Goal: Transaction & Acquisition: Obtain resource

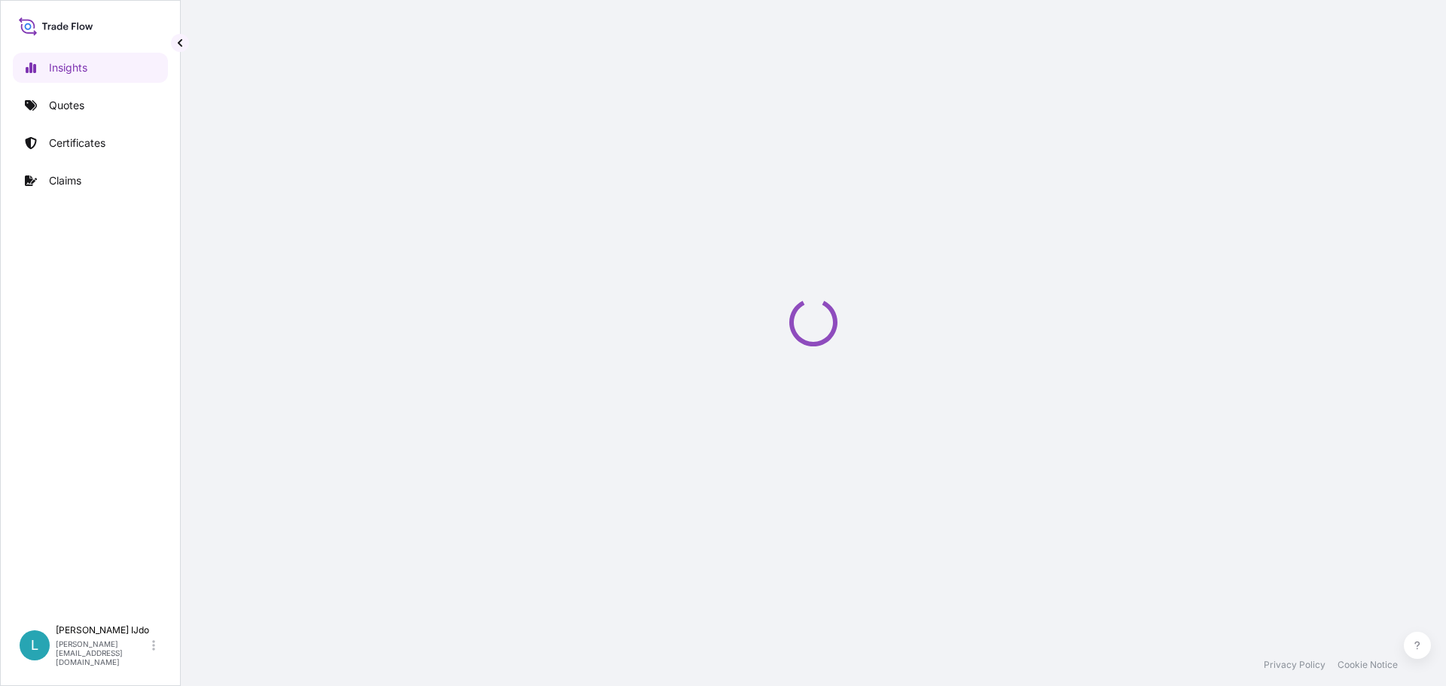
select select "2025"
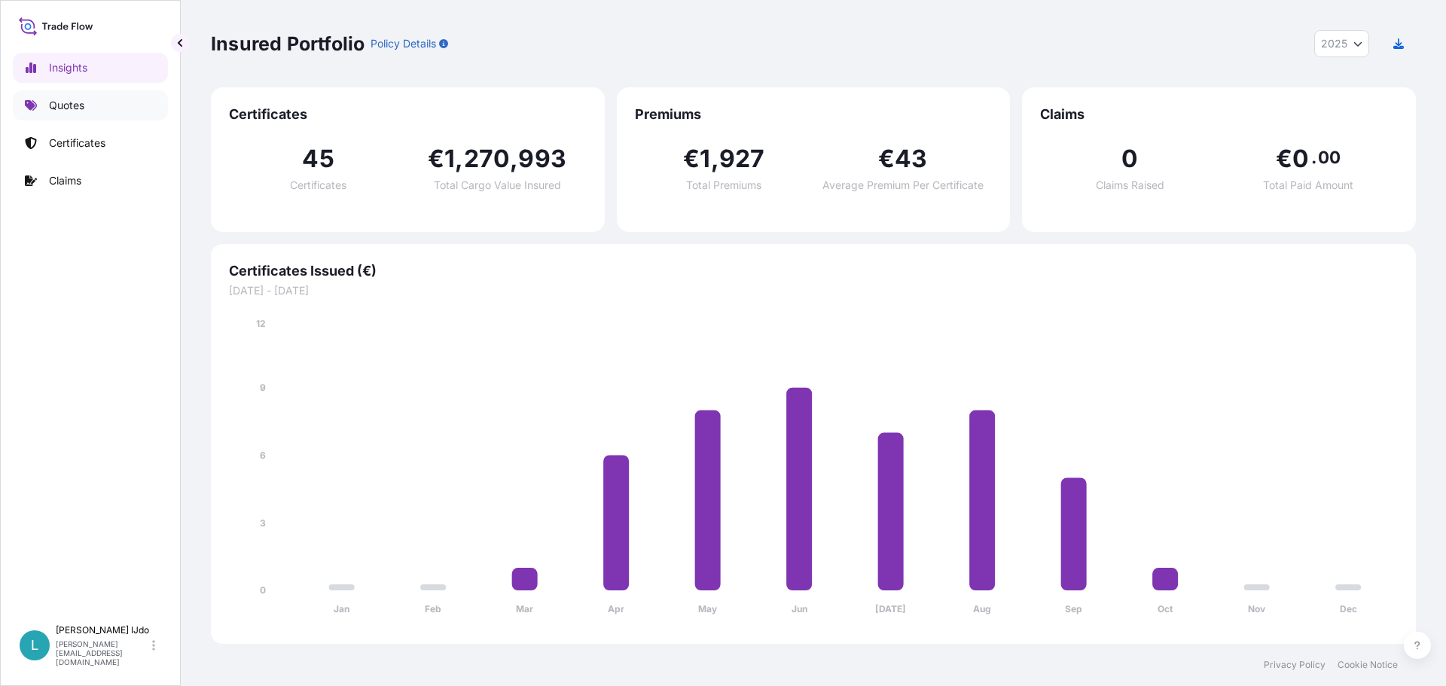
click at [132, 111] on link "Quotes" at bounding box center [90, 105] width 155 height 30
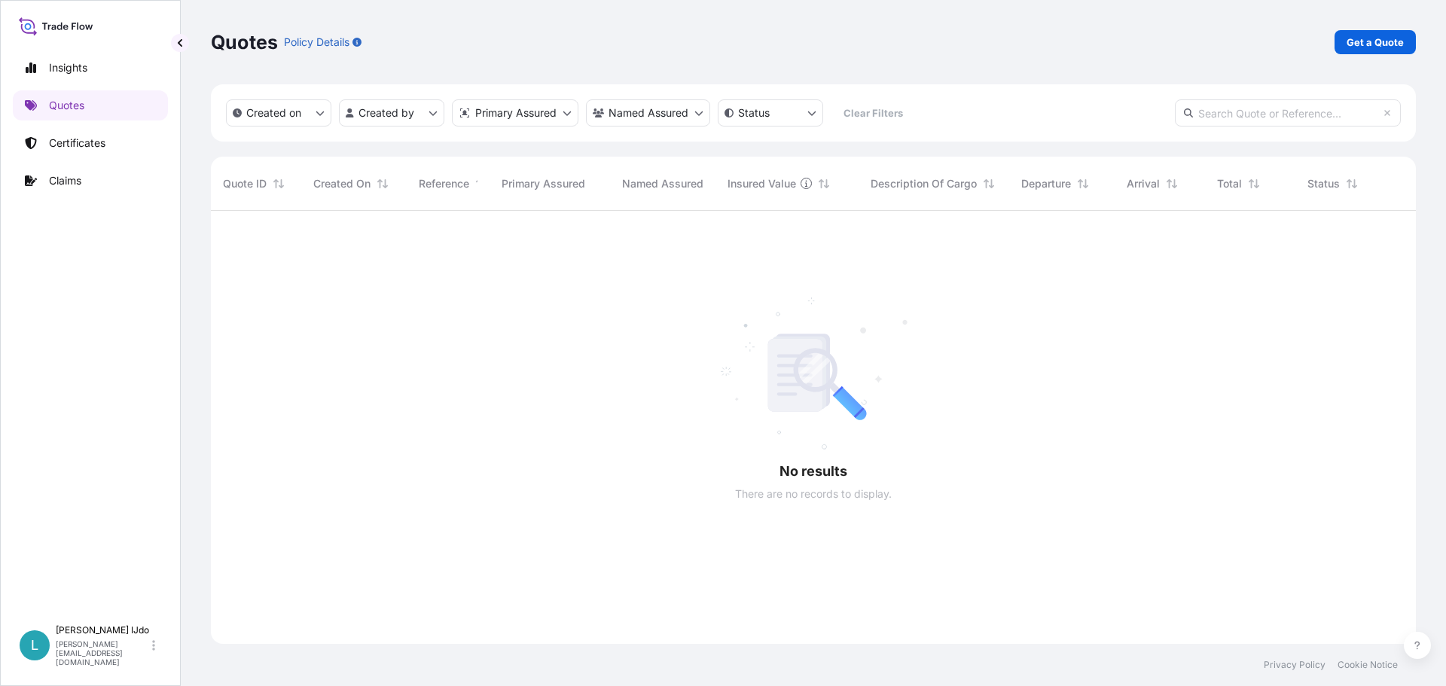
scroll to position [476, 1194]
click at [1378, 39] on p "Get a Quote" at bounding box center [1374, 42] width 57 height 15
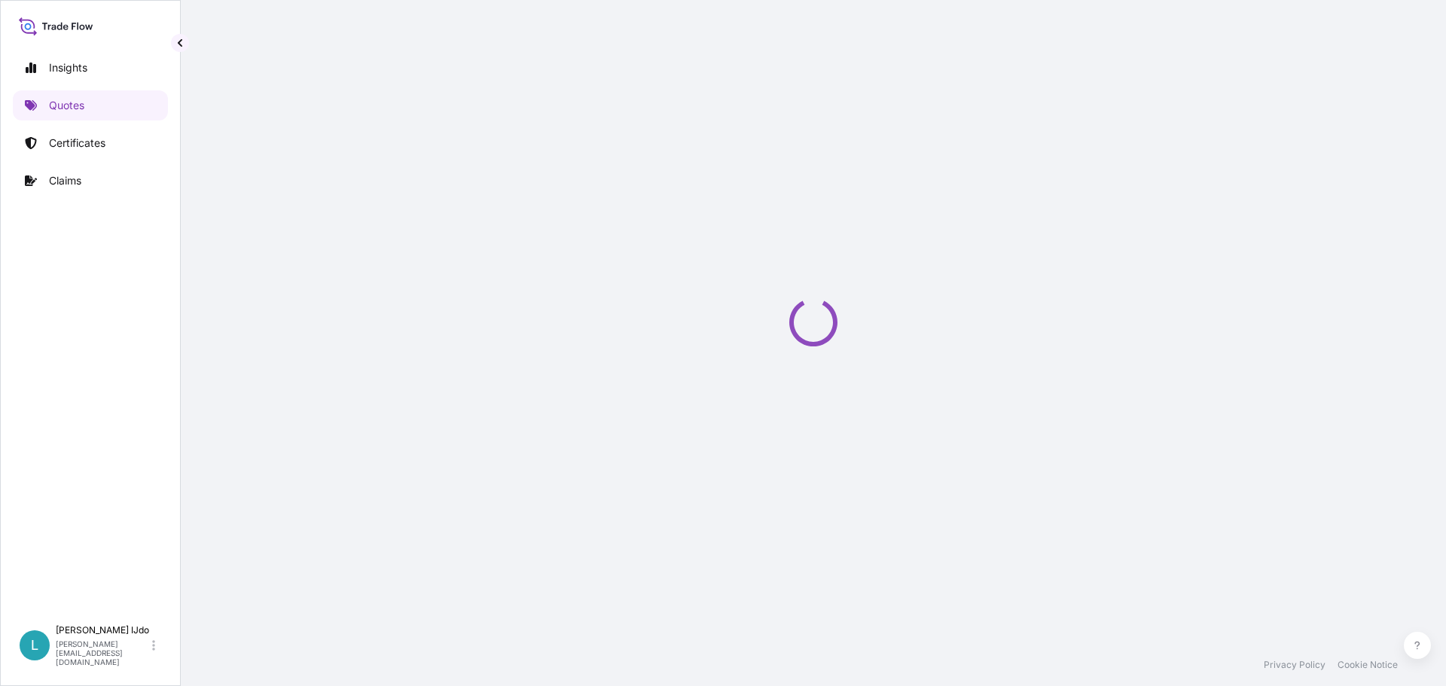
select select "Sea"
select select "21"
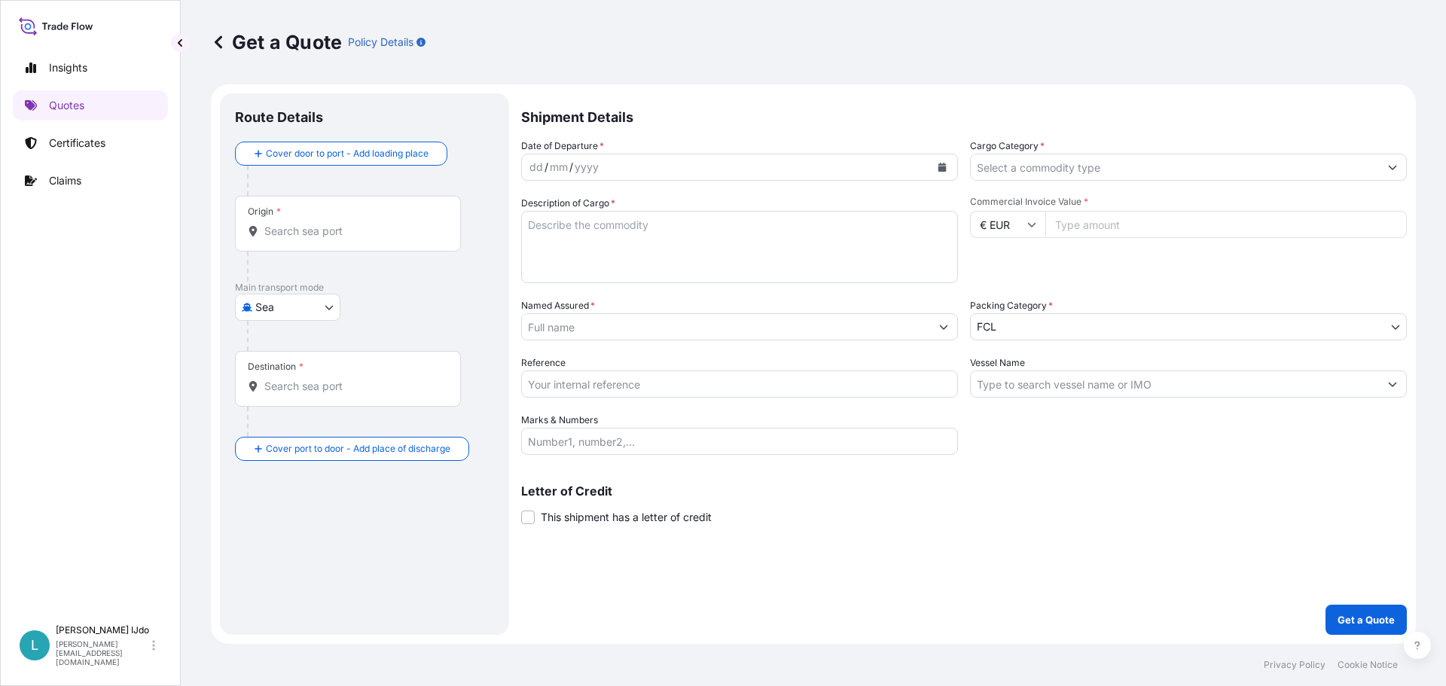
click at [320, 241] on div "Origin *" at bounding box center [348, 224] width 226 height 56
click at [320, 239] on input "Origin *" at bounding box center [353, 231] width 178 height 15
click at [337, 227] on input "Origin * Please select an origin" at bounding box center [353, 231] width 178 height 15
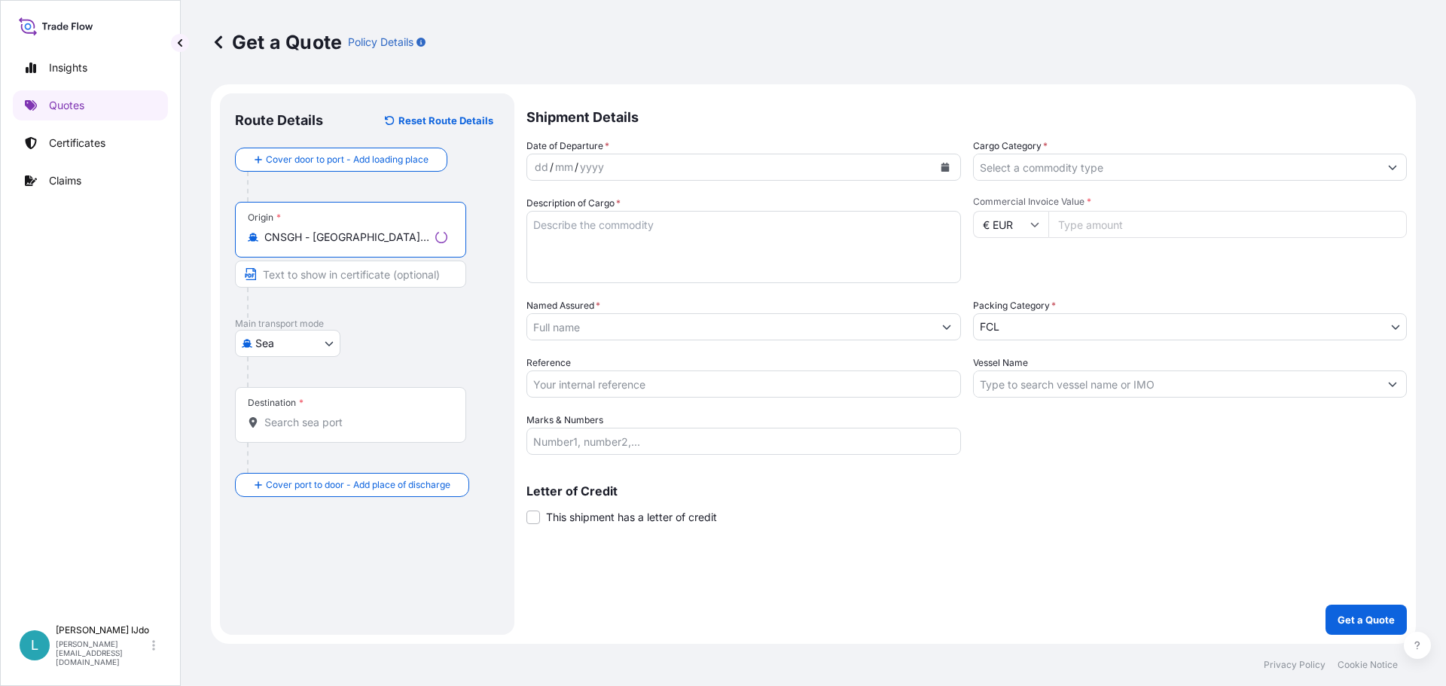
type input "CNSGH - [GEOGRAPHIC_DATA], [GEOGRAPHIC_DATA]"
click at [287, 416] on input "Destination *" at bounding box center [355, 422] width 183 height 15
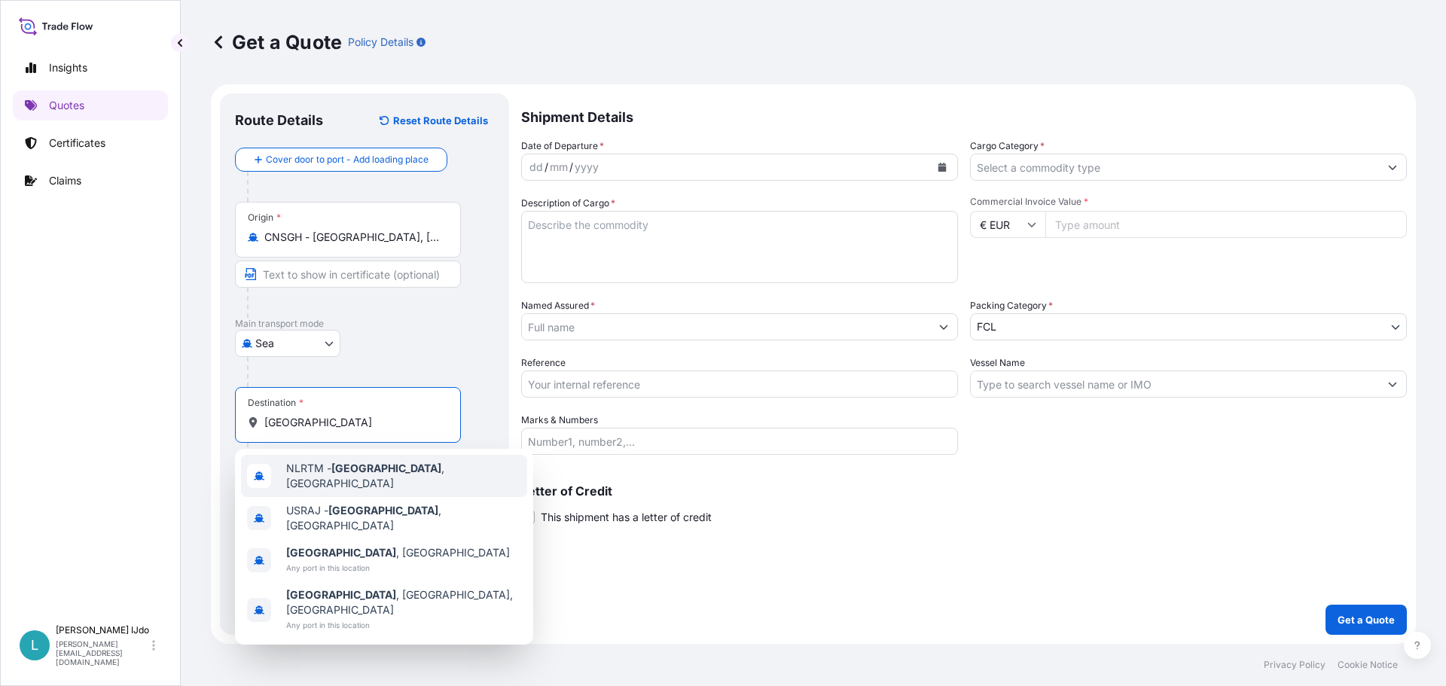
click at [317, 465] on div "NLRTM - [GEOGRAPHIC_DATA] , [GEOGRAPHIC_DATA]" at bounding box center [384, 476] width 286 height 42
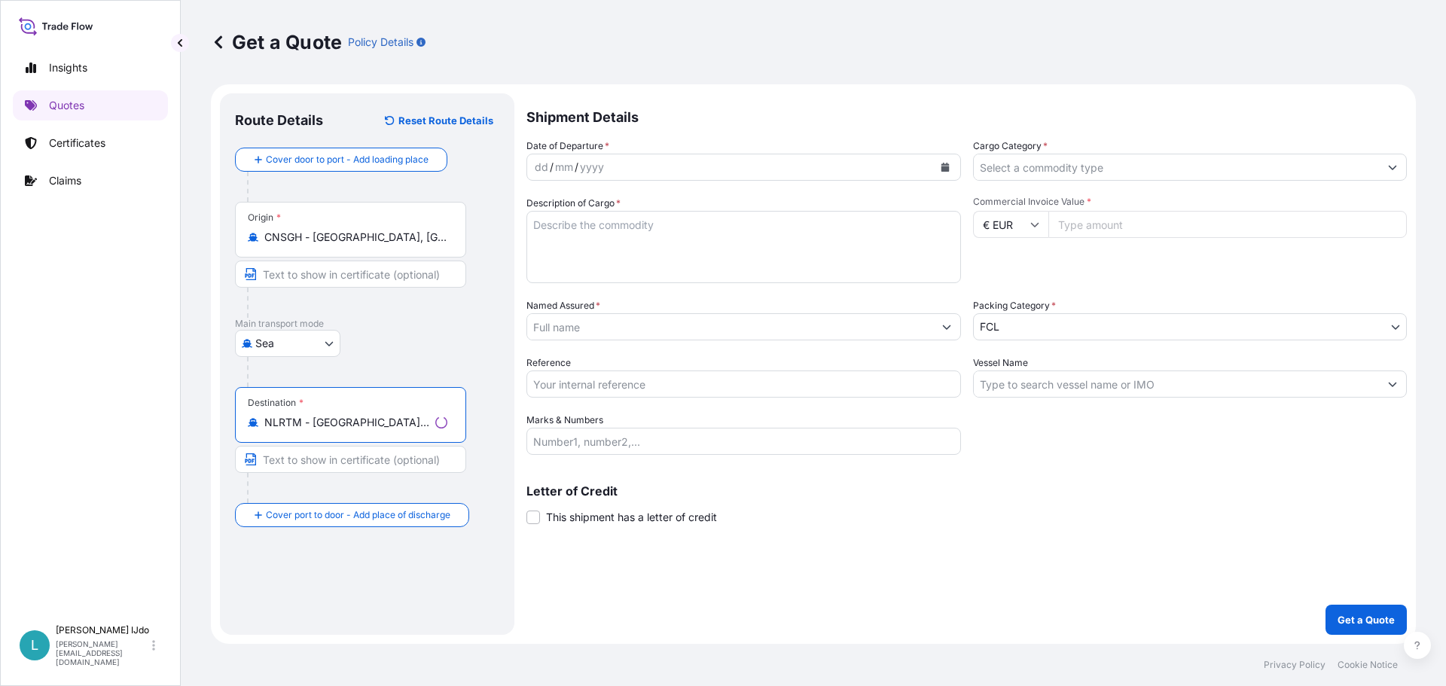
type input "NLRTM - [GEOGRAPHIC_DATA], [GEOGRAPHIC_DATA]"
click at [581, 167] on div "yyyy" at bounding box center [591, 167] width 27 height 18
click at [619, 164] on div "dd / mm / yyyy" at bounding box center [726, 167] width 408 height 27
click at [941, 169] on icon "Calendar" at bounding box center [942, 167] width 8 height 9
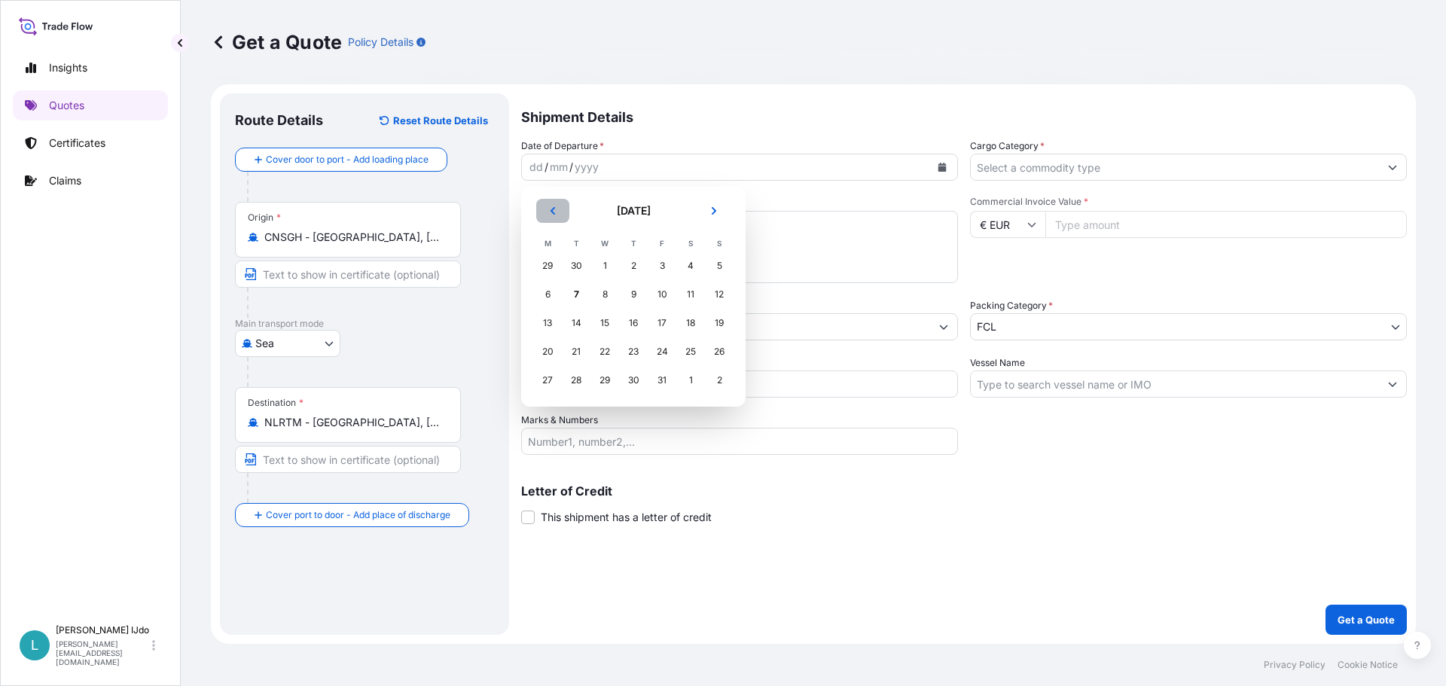
click at [553, 208] on icon "Previous" at bounding box center [552, 211] width 5 height 8
click at [715, 322] on div "21" at bounding box center [719, 322] width 27 height 27
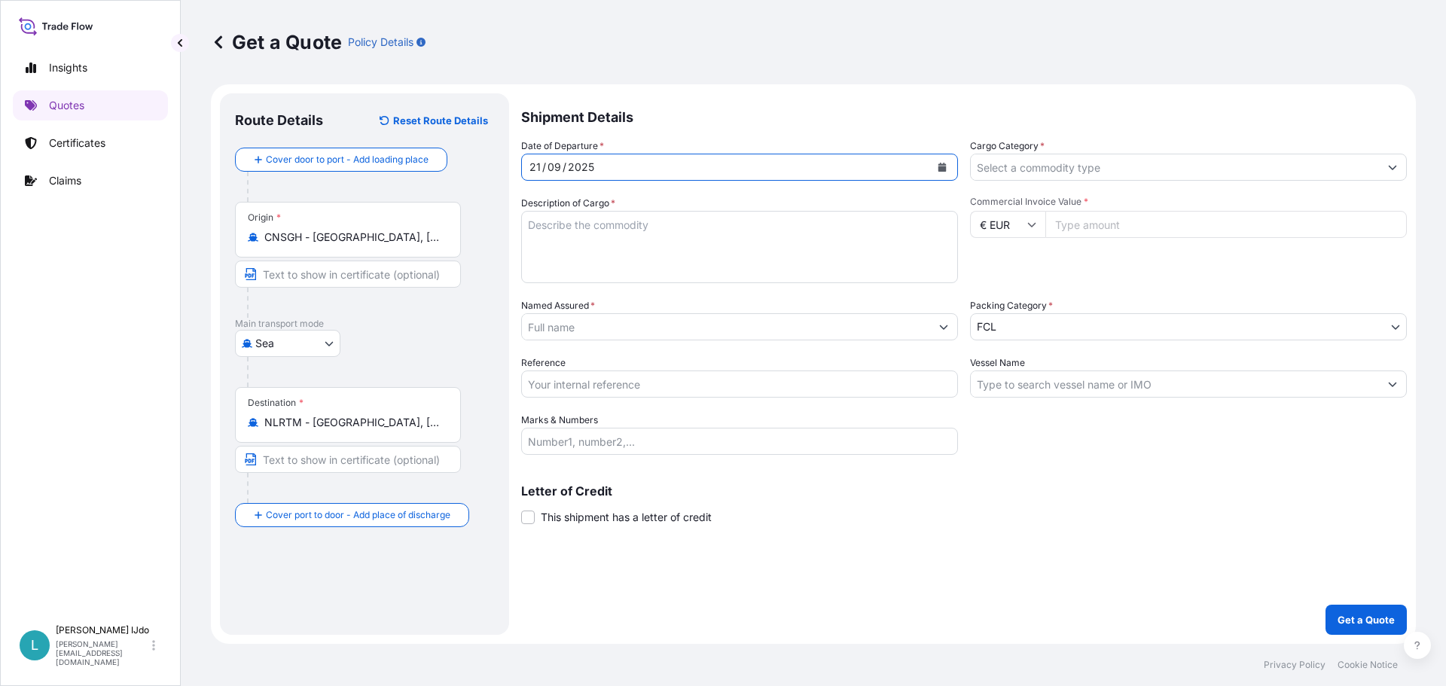
click at [1046, 173] on input "Cargo Category *" at bounding box center [1175, 167] width 408 height 27
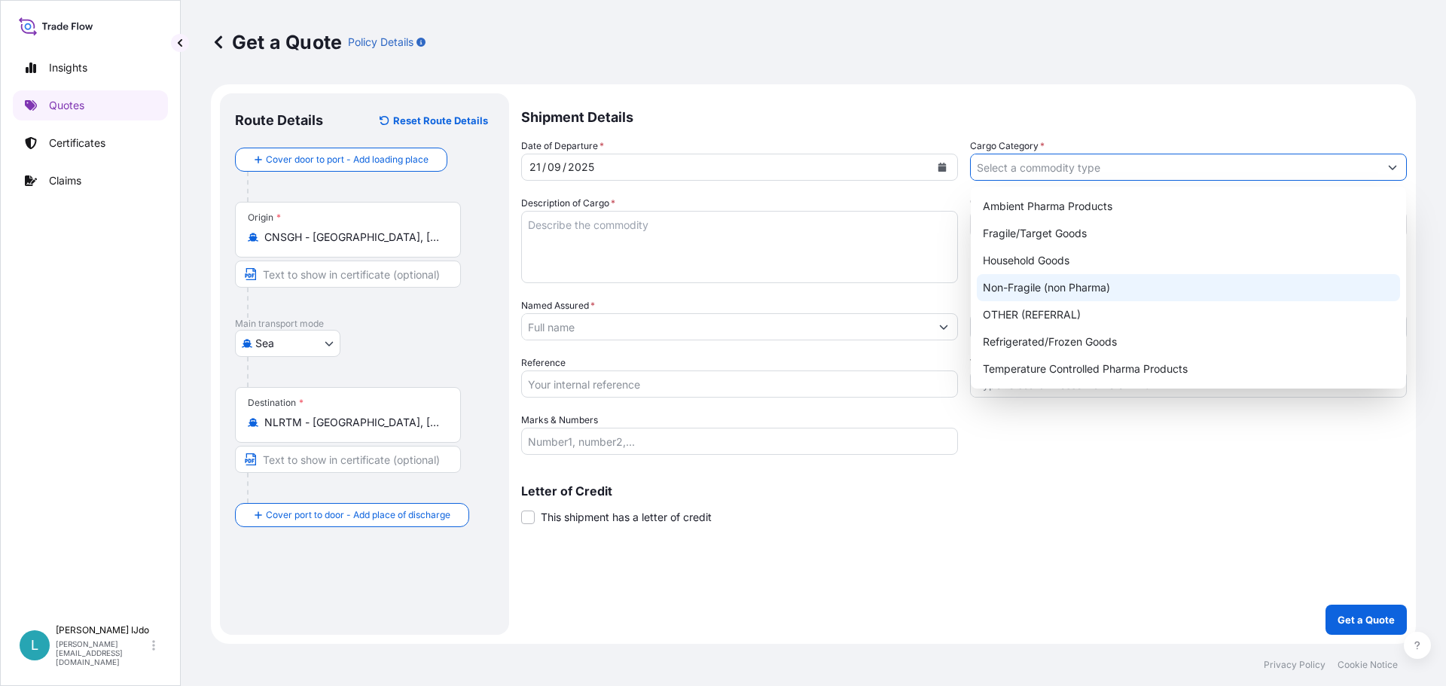
click at [1075, 279] on div "Non-Fragile (non Pharma)" at bounding box center [1188, 287] width 423 height 27
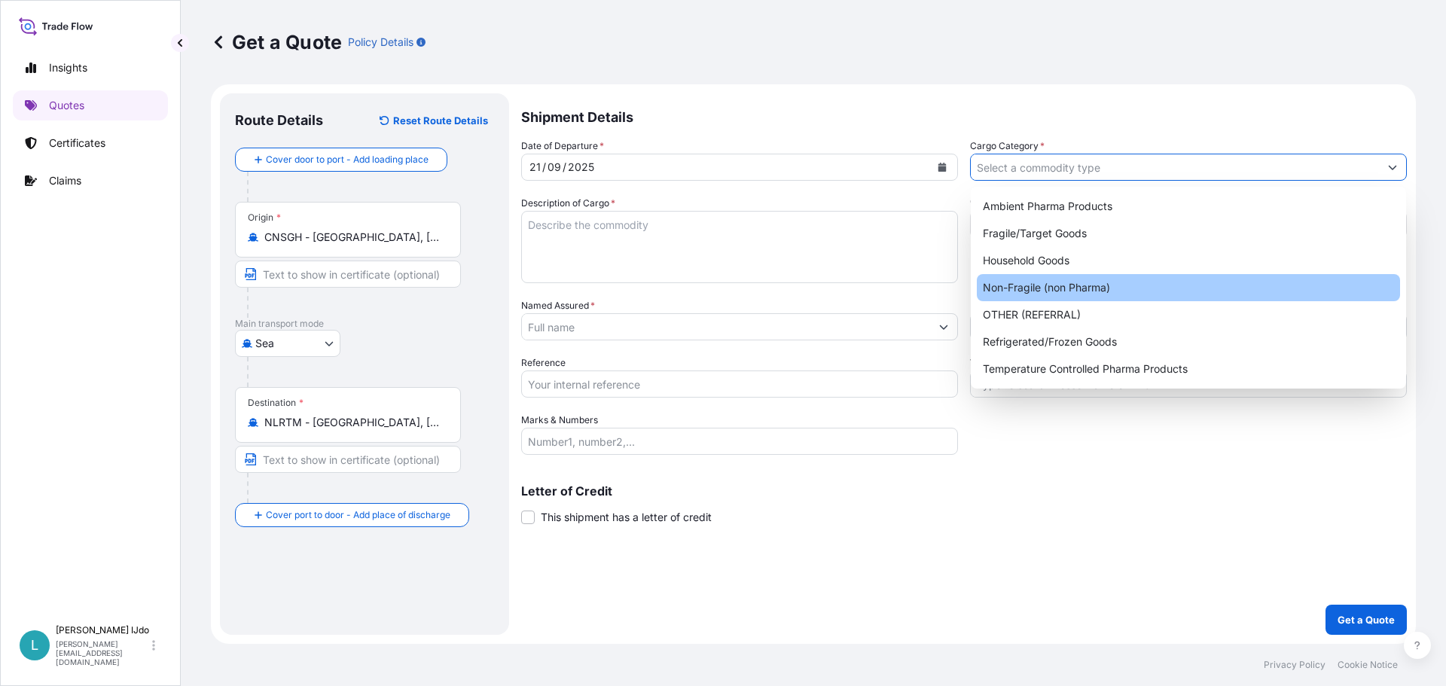
type input "Non-Fragile (non Pharma)"
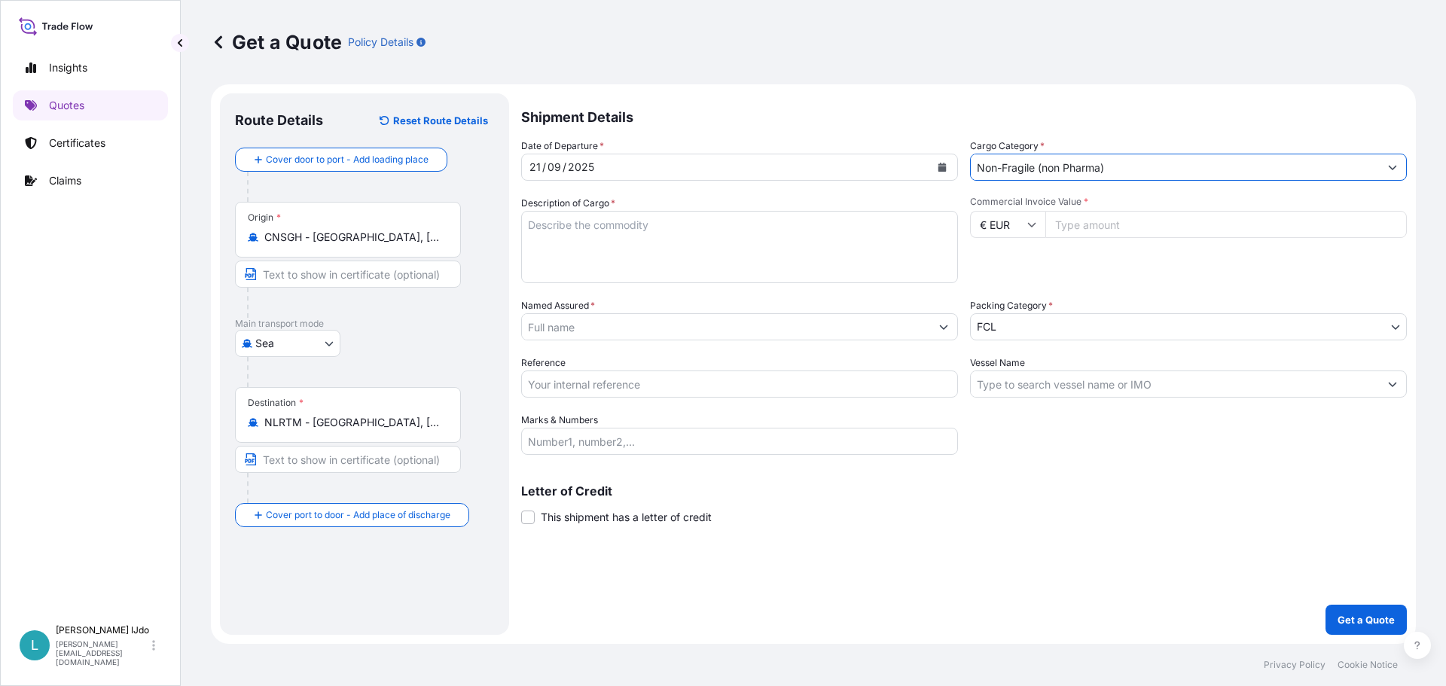
click at [594, 222] on textarea "Description of Cargo *" at bounding box center [739, 247] width 437 height 72
click at [727, 241] on textarea "Description of Cargo *" at bounding box center [739, 247] width 437 height 72
paste textarea "BRAKE PADS"
type textarea "BRAKE PADS"
click at [1103, 221] on input "Commercial Invoice Value *" at bounding box center [1225, 224] width 361 height 27
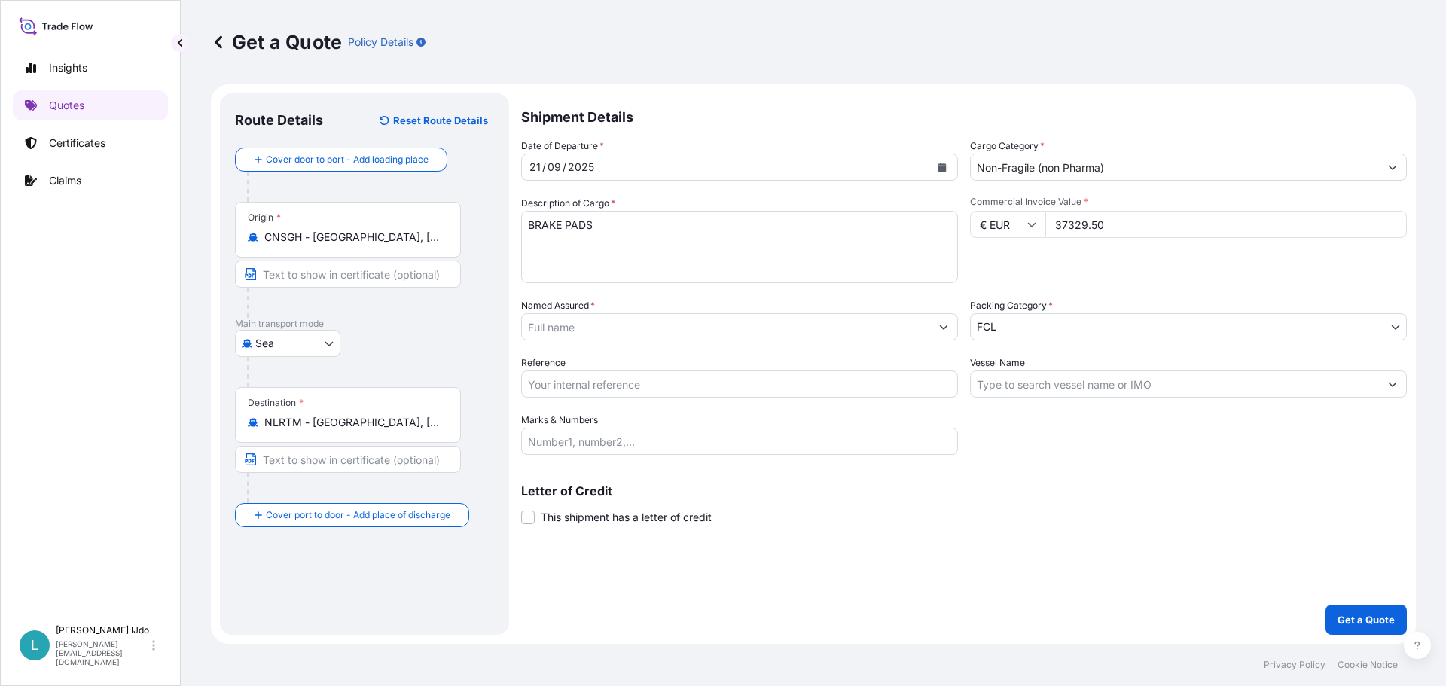
type input "37329.50"
click at [1060, 273] on div "Commercial Invoice Value * € EUR 37329.50" at bounding box center [1188, 239] width 437 height 87
click at [597, 322] on input "Named Assured *" at bounding box center [726, 326] width 408 height 27
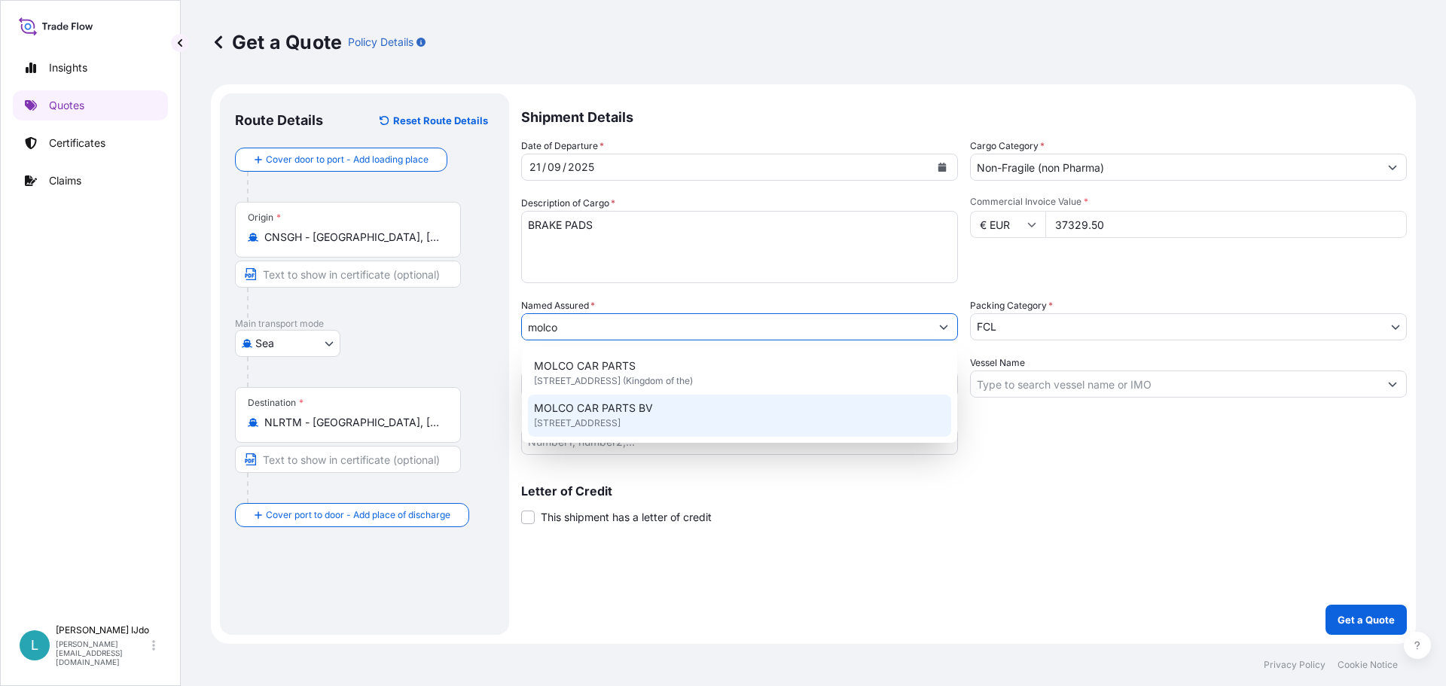
click at [605, 409] on span "MOLCO CAR PARTS BV" at bounding box center [593, 408] width 119 height 15
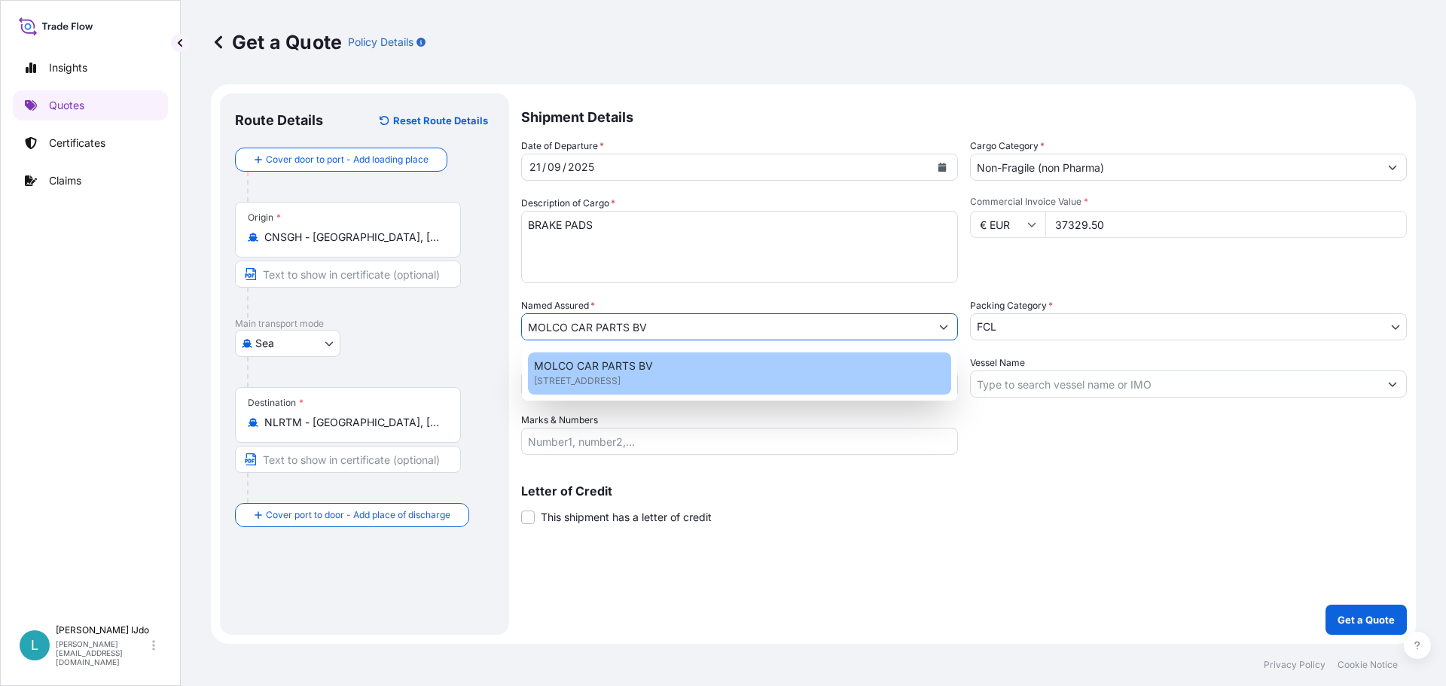
paste input "SZV0196008"
type input "MOLCO CAR PARTS BVSZV0196008"
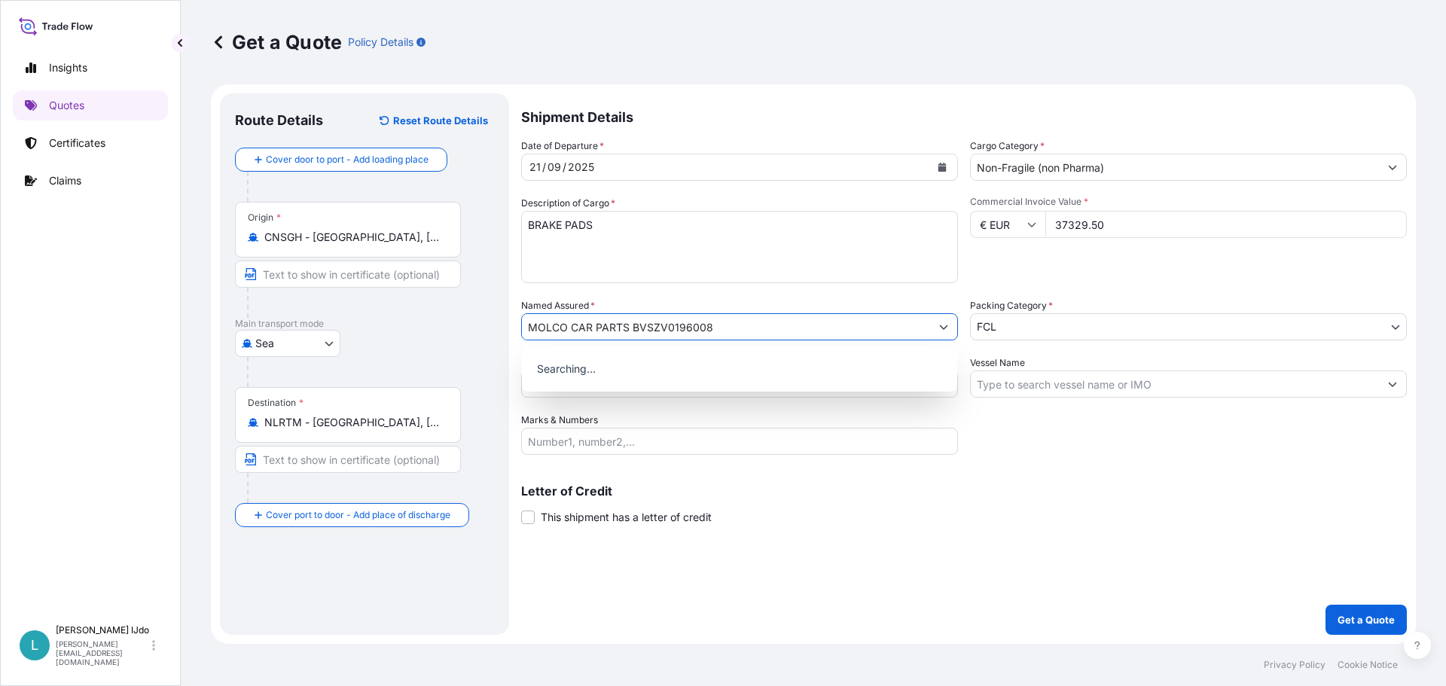
click at [689, 326] on input "MOLCO CAR PARTS BVSZV0196008" at bounding box center [726, 326] width 408 height 27
click at [689, 328] on input "Named Assured *" at bounding box center [726, 326] width 408 height 27
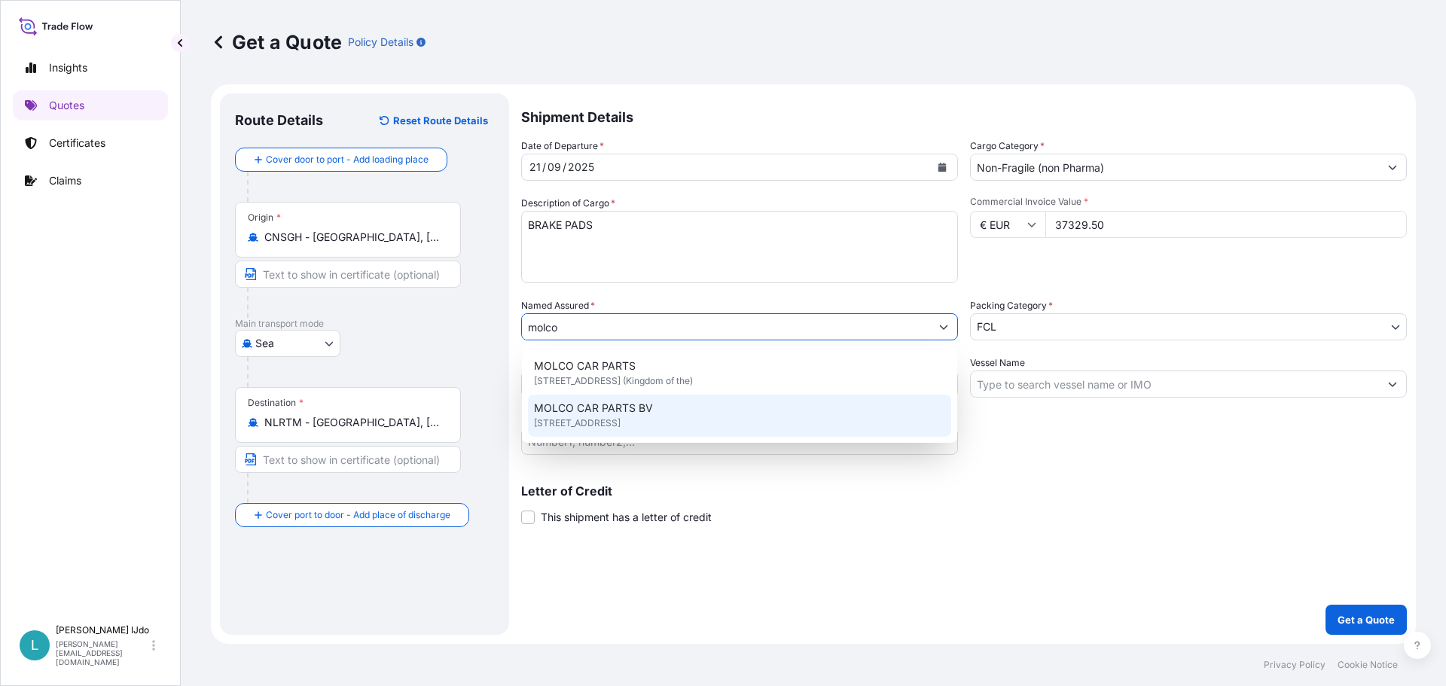
click at [631, 414] on span "MOLCO CAR PARTS BV" at bounding box center [593, 408] width 119 height 15
type input "MOLCO CAR PARTS BV"
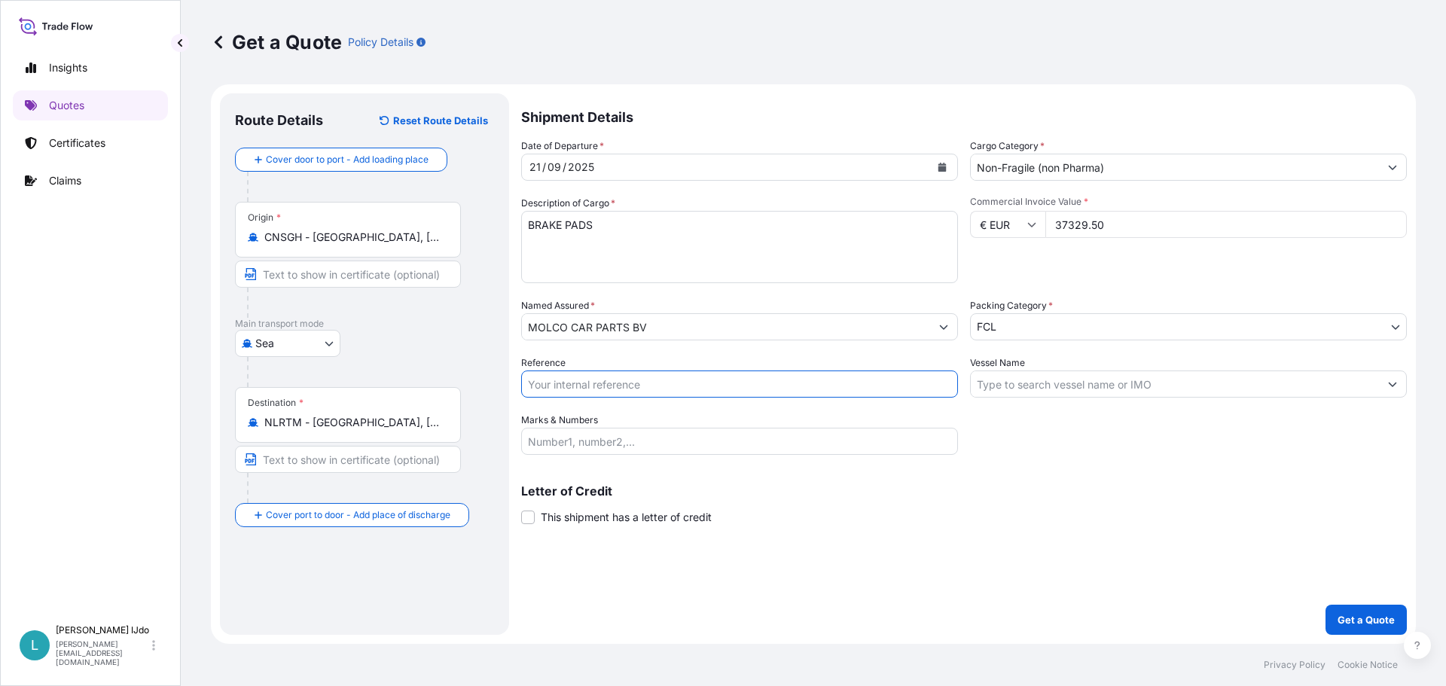
click at [602, 378] on input "Reference" at bounding box center [739, 383] width 437 height 27
paste input "SZV0196008"
type input "SZV0196008"
click at [1020, 380] on input "Vessel Name" at bounding box center [1175, 383] width 408 height 27
click at [1130, 377] on input "Vessel Name" at bounding box center [1175, 383] width 408 height 27
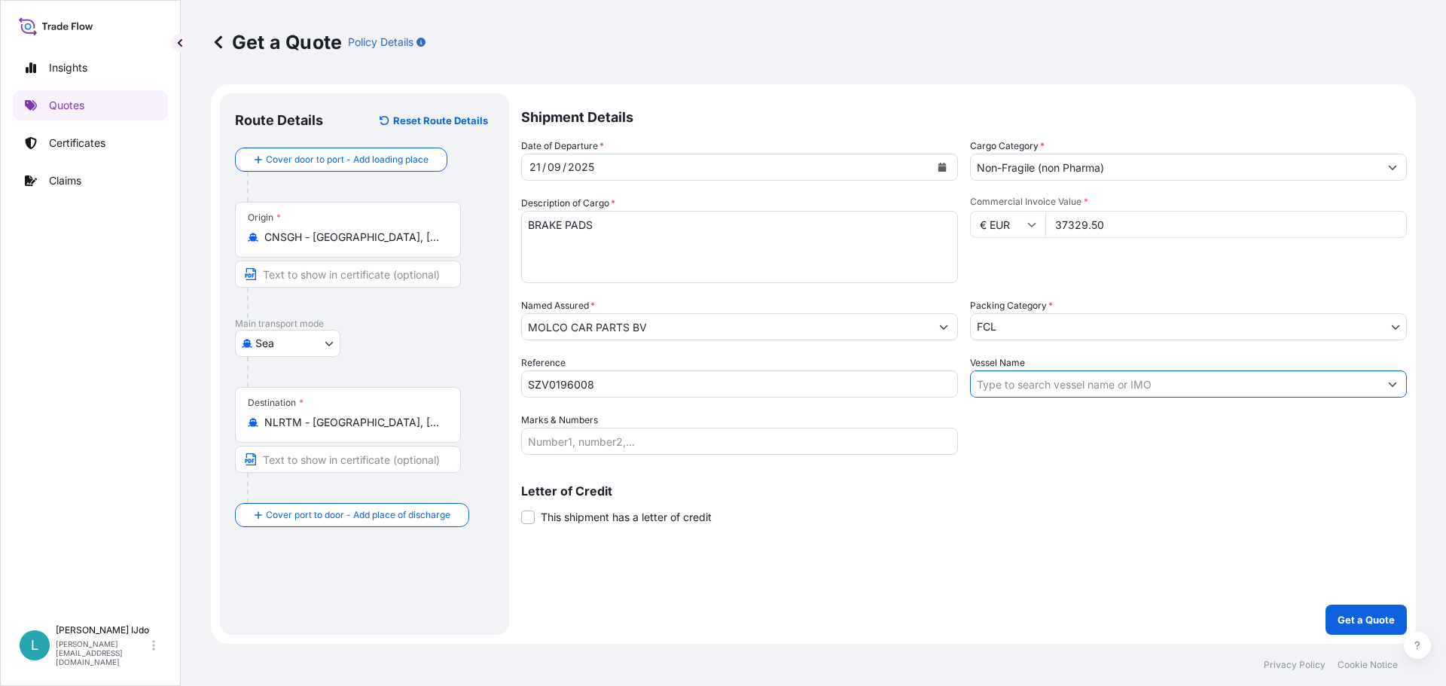
paste input "COSCO SHIPPING GALAXY"
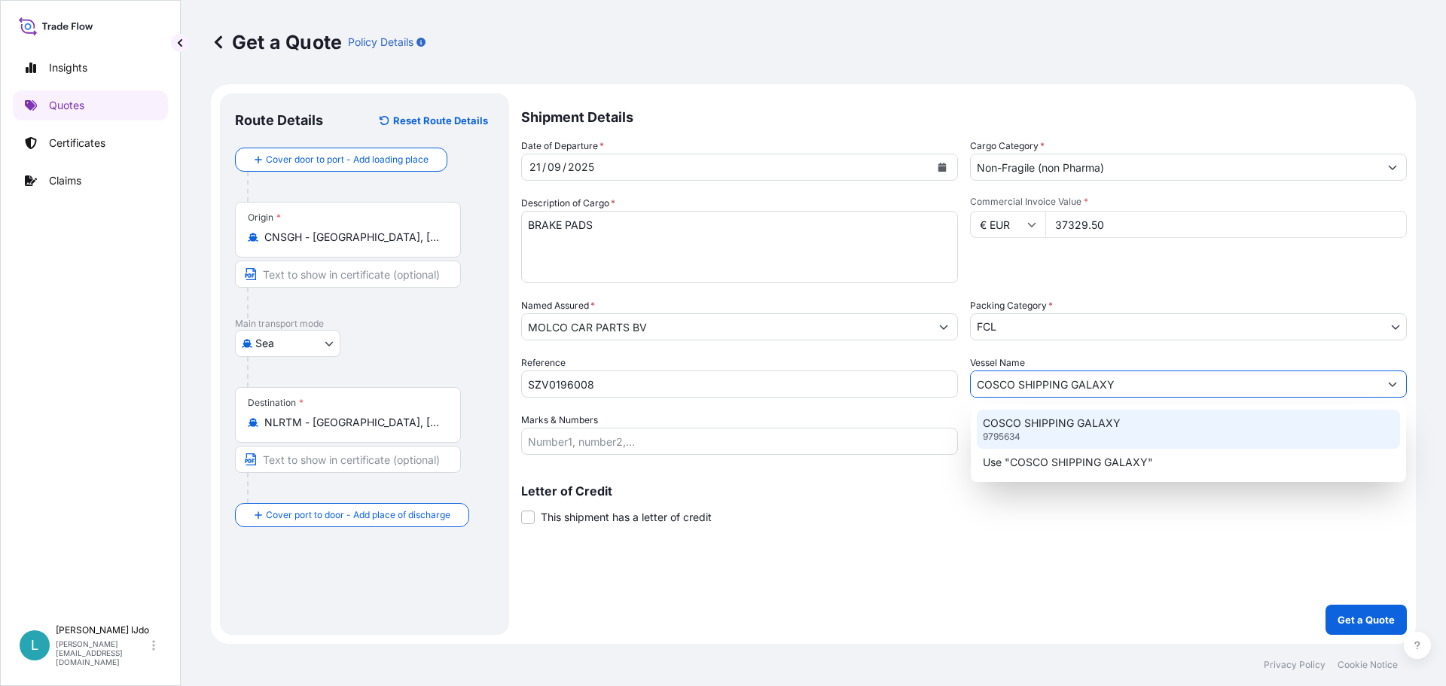
click at [1089, 419] on p "COSCO SHIPPING GALAXY" at bounding box center [1052, 423] width 138 height 15
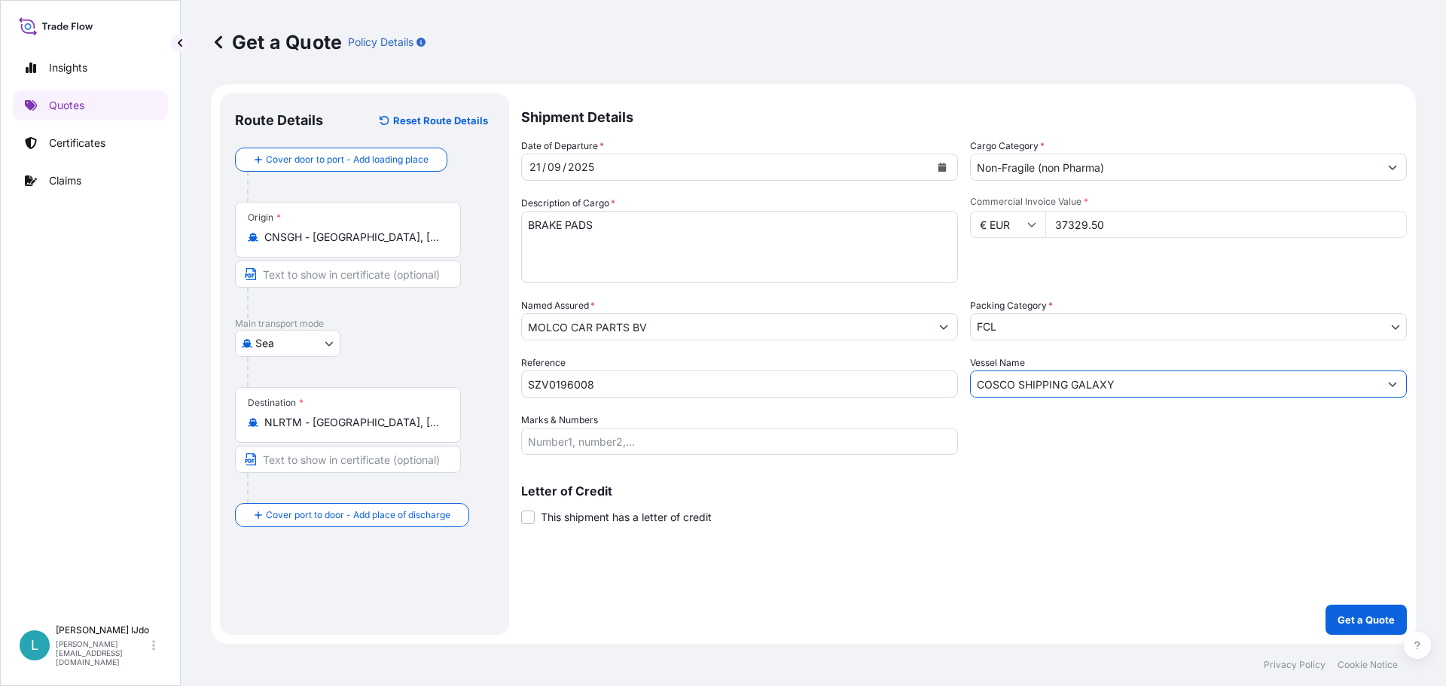
type input "COSCO SHIPPING GALAXY"
click at [636, 438] on input "Marks & Numbers" at bounding box center [739, 441] width 437 height 27
click at [732, 454] on input "Marks & Numbers" at bounding box center [739, 441] width 437 height 27
paste input "ORI278696"
type input "ORI278696"
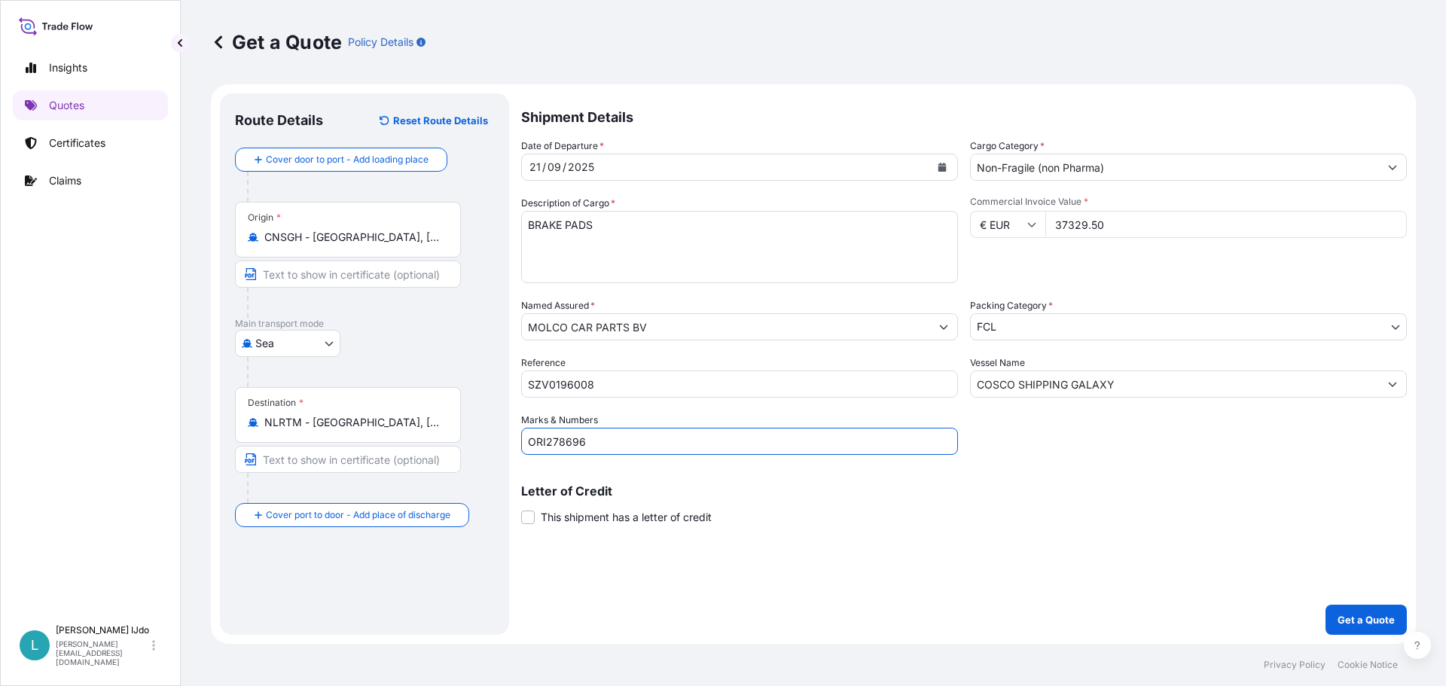
click at [784, 511] on div "Letter of Credit This shipment has a letter of credit Letter of credit * Letter…" at bounding box center [964, 505] width 886 height 40
click at [1020, 324] on body "Insights Quotes Certificates Claims L [PERSON_NAME] [PERSON_NAME][EMAIL_ADDRESS…" at bounding box center [723, 343] width 1446 height 686
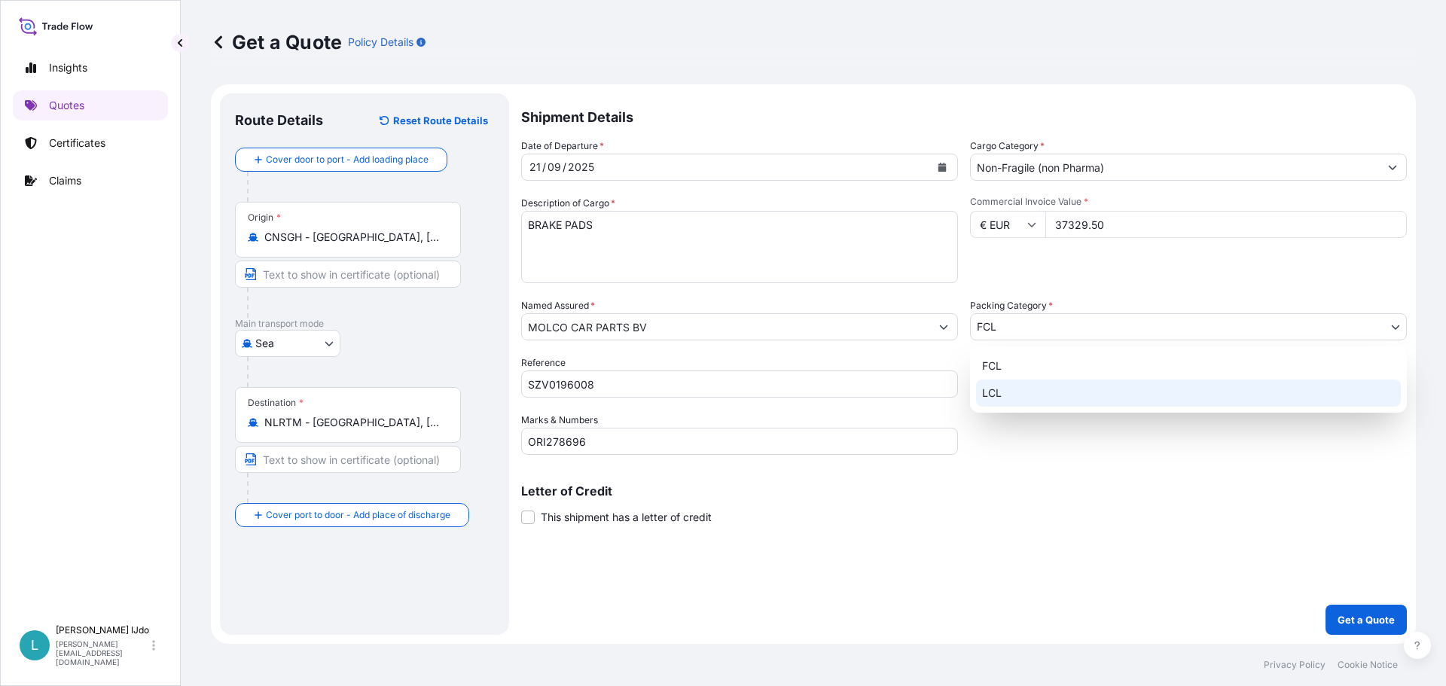
click at [1020, 384] on div "LCL" at bounding box center [1188, 393] width 425 height 27
select select "22"
click at [989, 497] on div "Letter of Credit This shipment has a letter of credit Letter of credit * Letter…" at bounding box center [964, 505] width 886 height 40
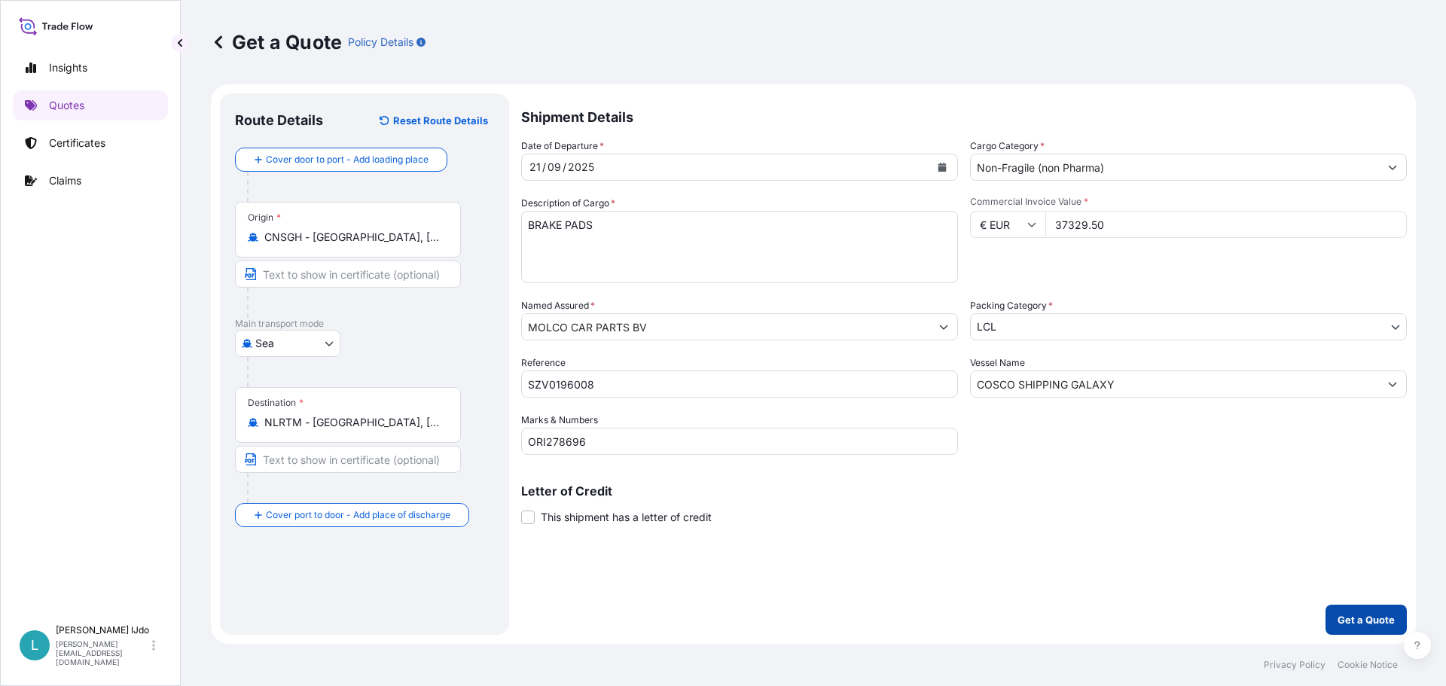
click at [1363, 613] on p "Get a Quote" at bounding box center [1365, 619] width 57 height 15
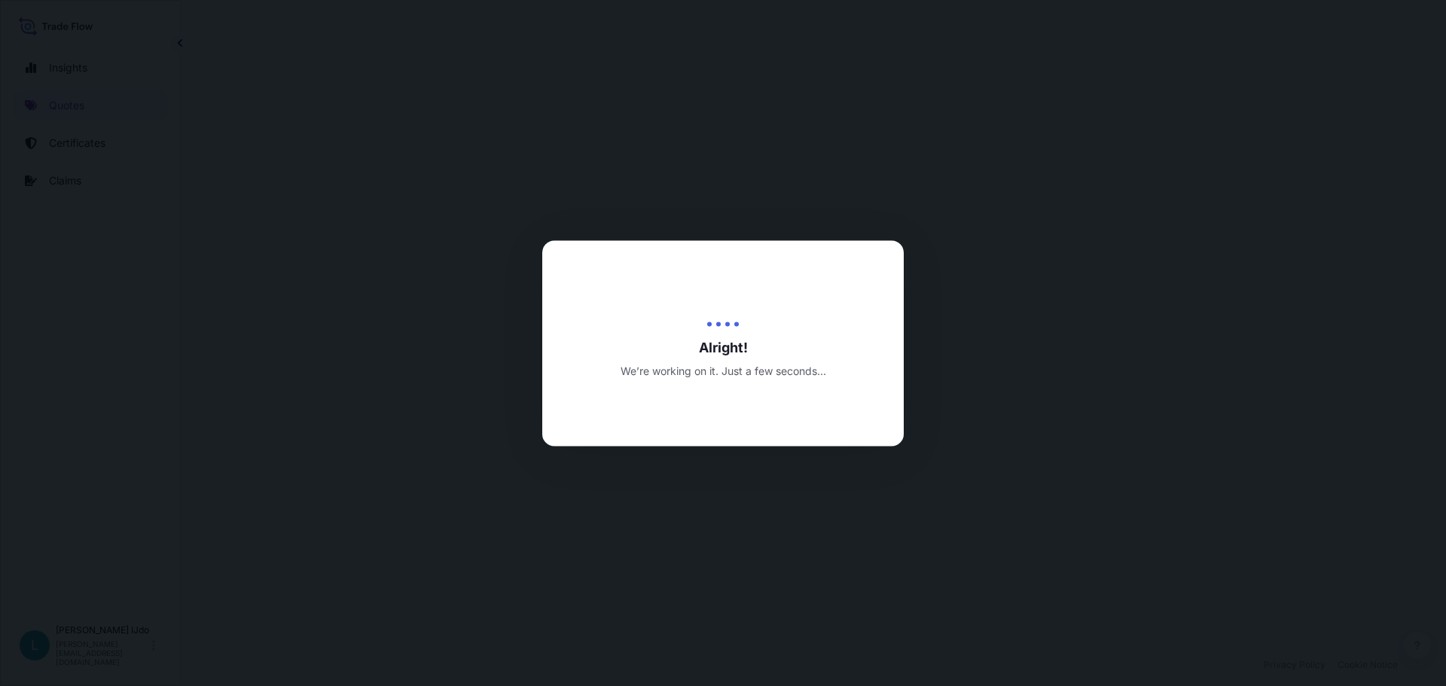
select select "Sea"
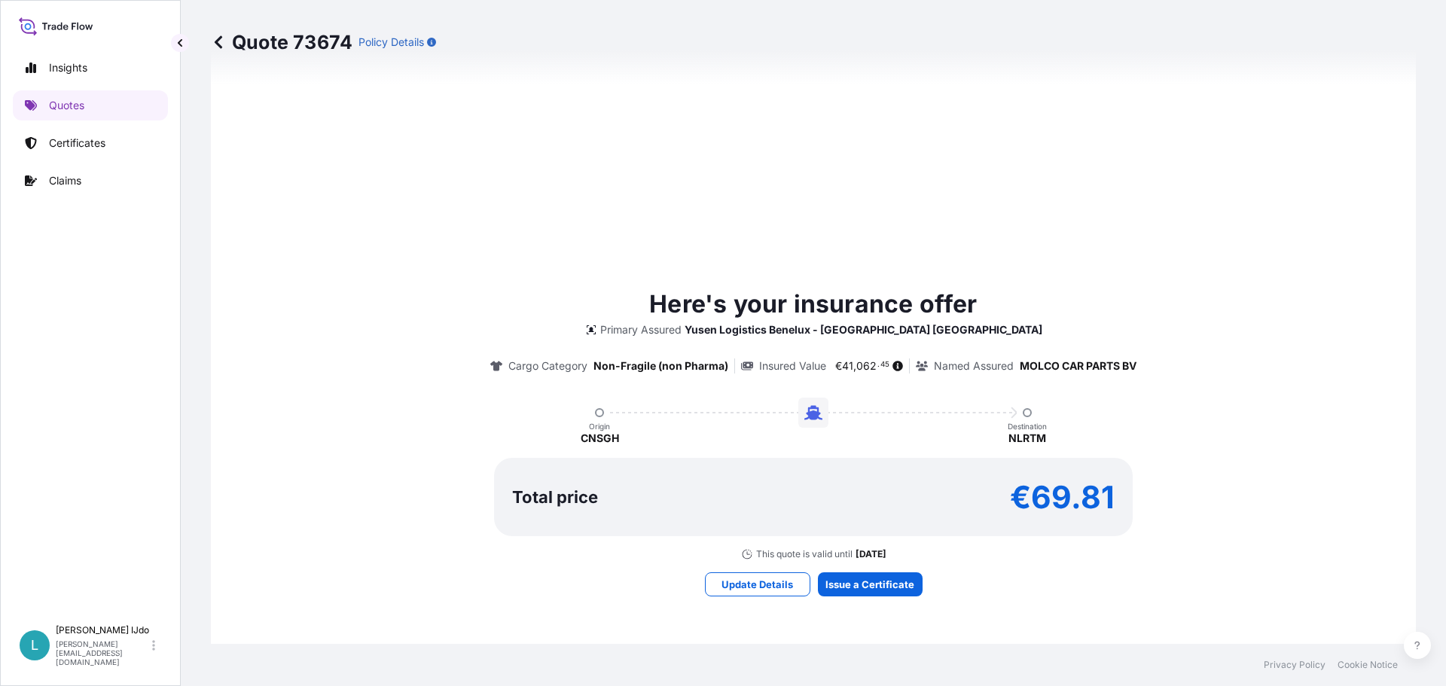
scroll to position [666, 0]
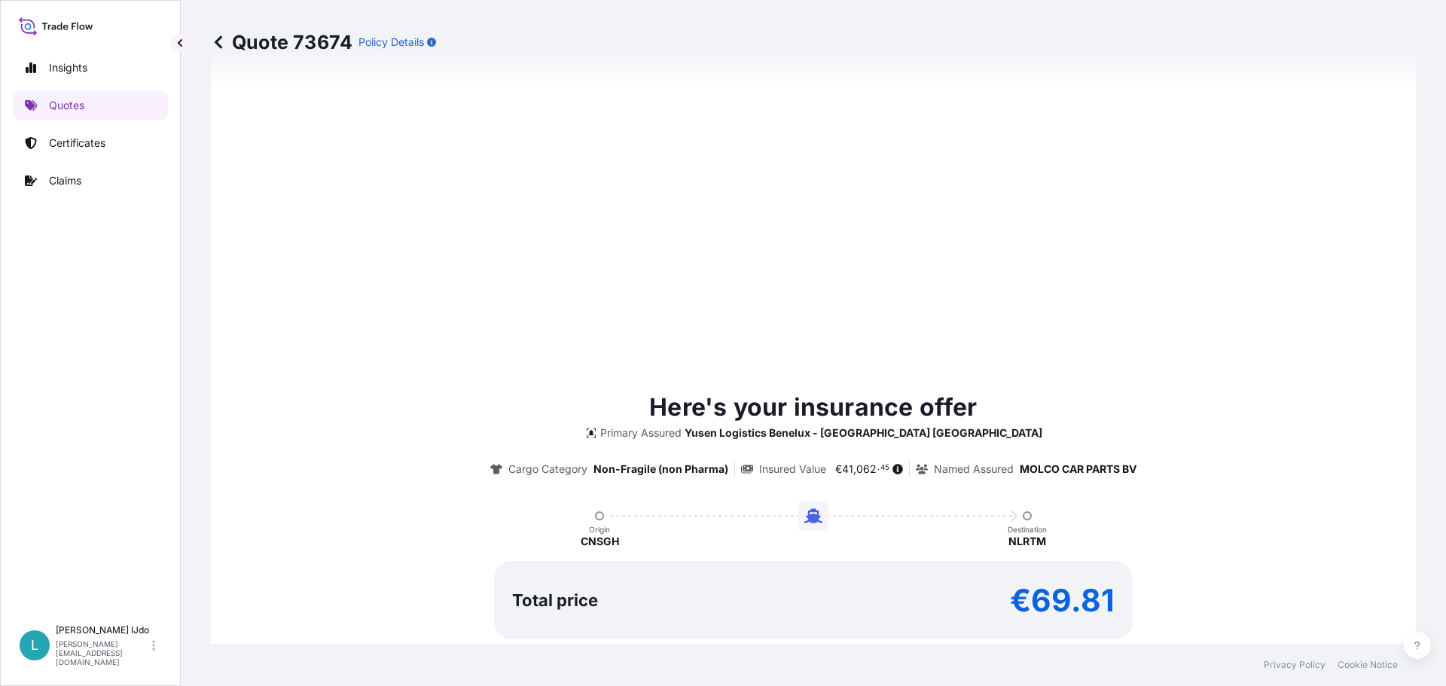
type input "[DATE]"
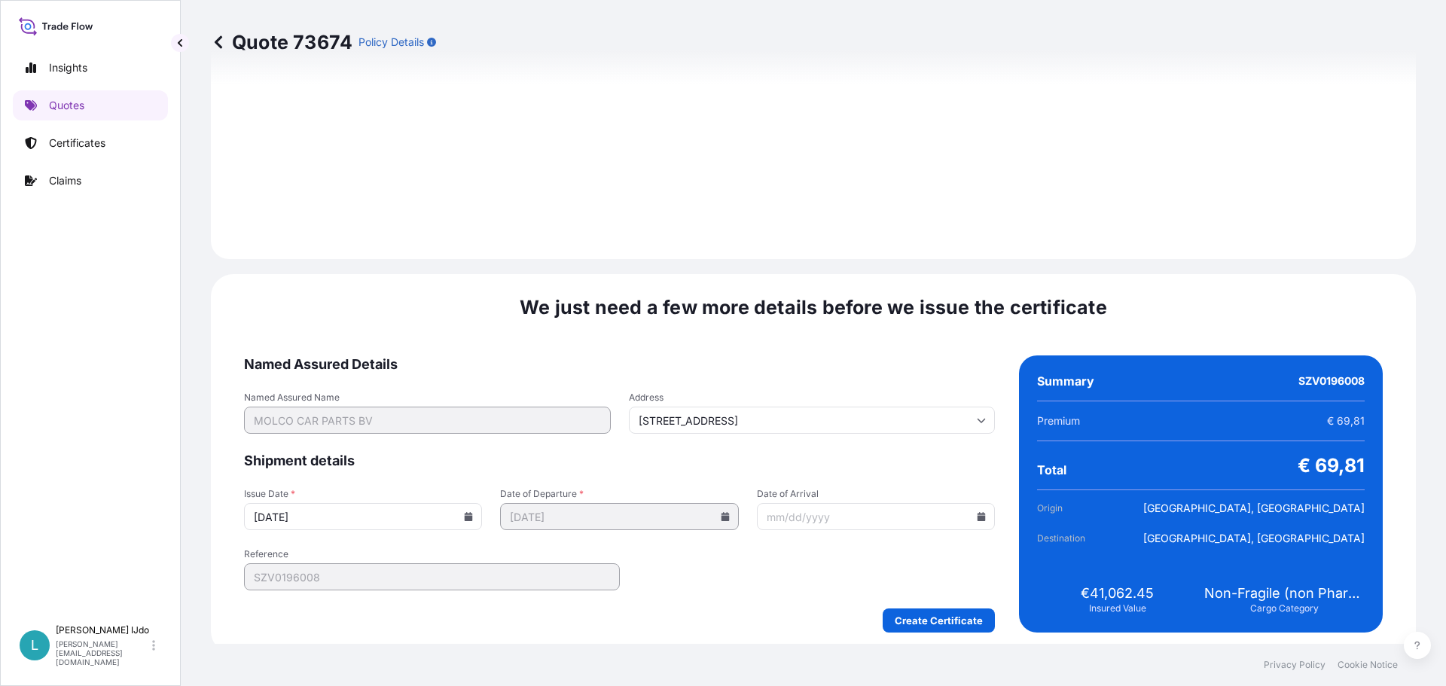
scroll to position [1581, 0]
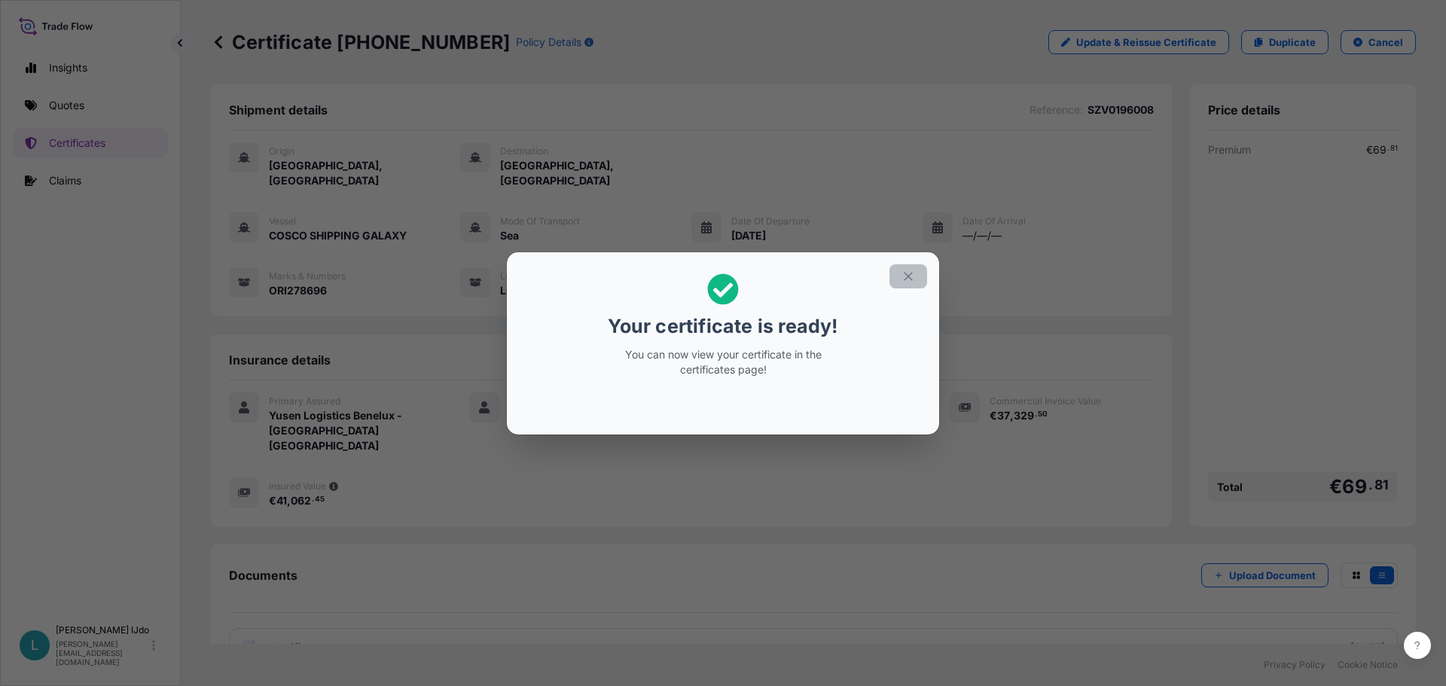
click at [906, 276] on icon "button" at bounding box center [908, 277] width 14 height 14
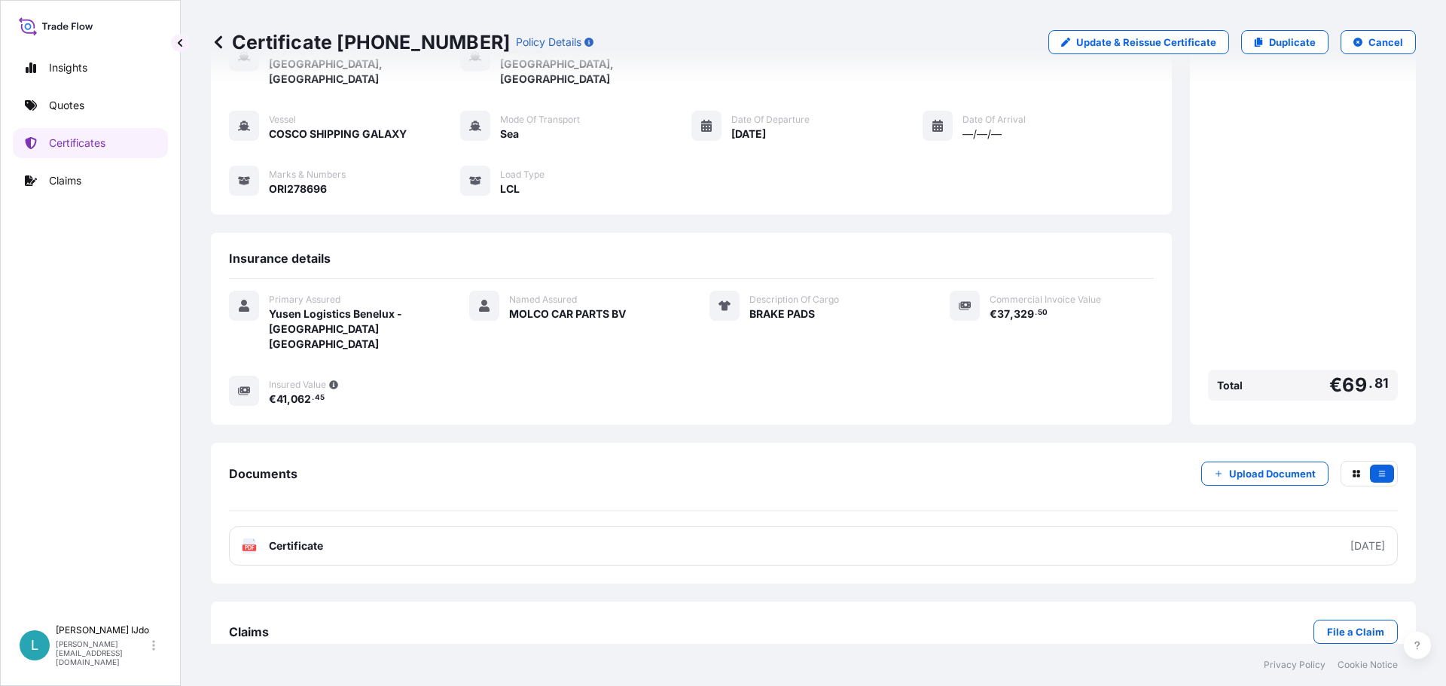
scroll to position [105, 0]
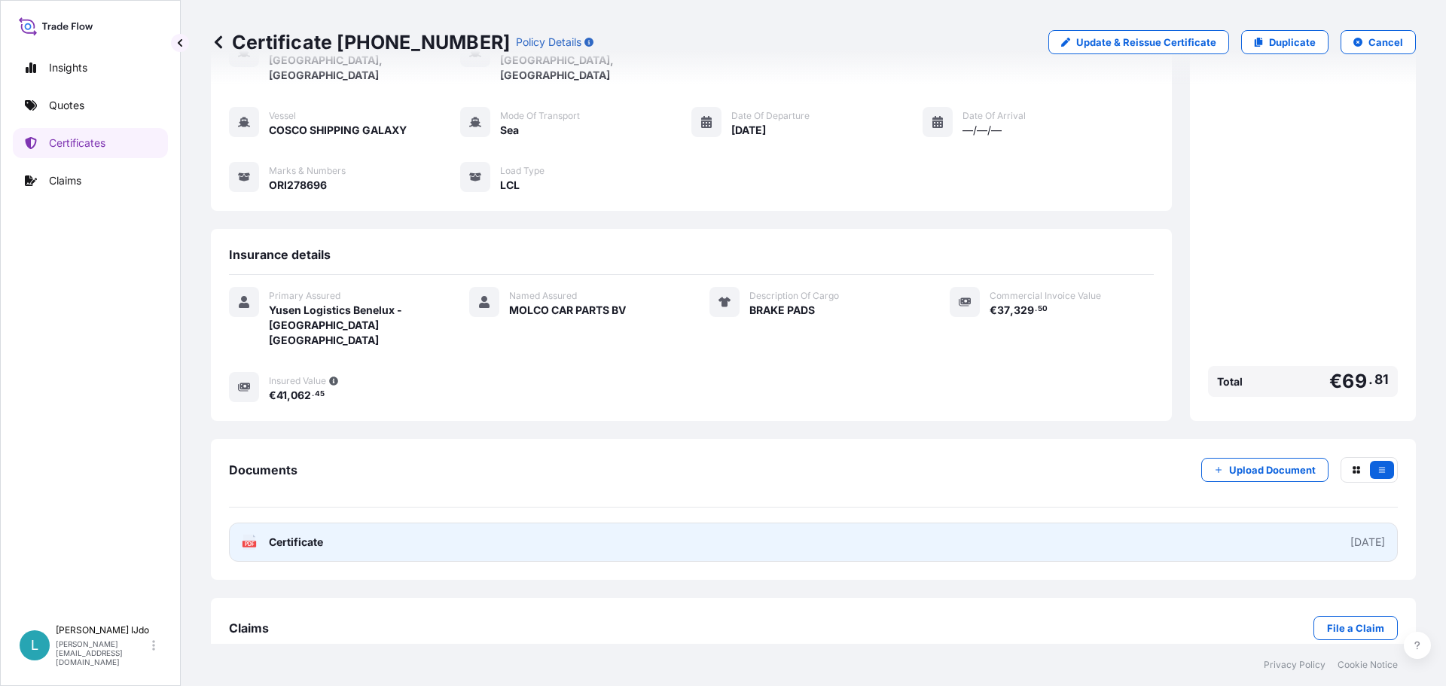
click at [1350, 535] on div "[DATE]" at bounding box center [1367, 542] width 35 height 15
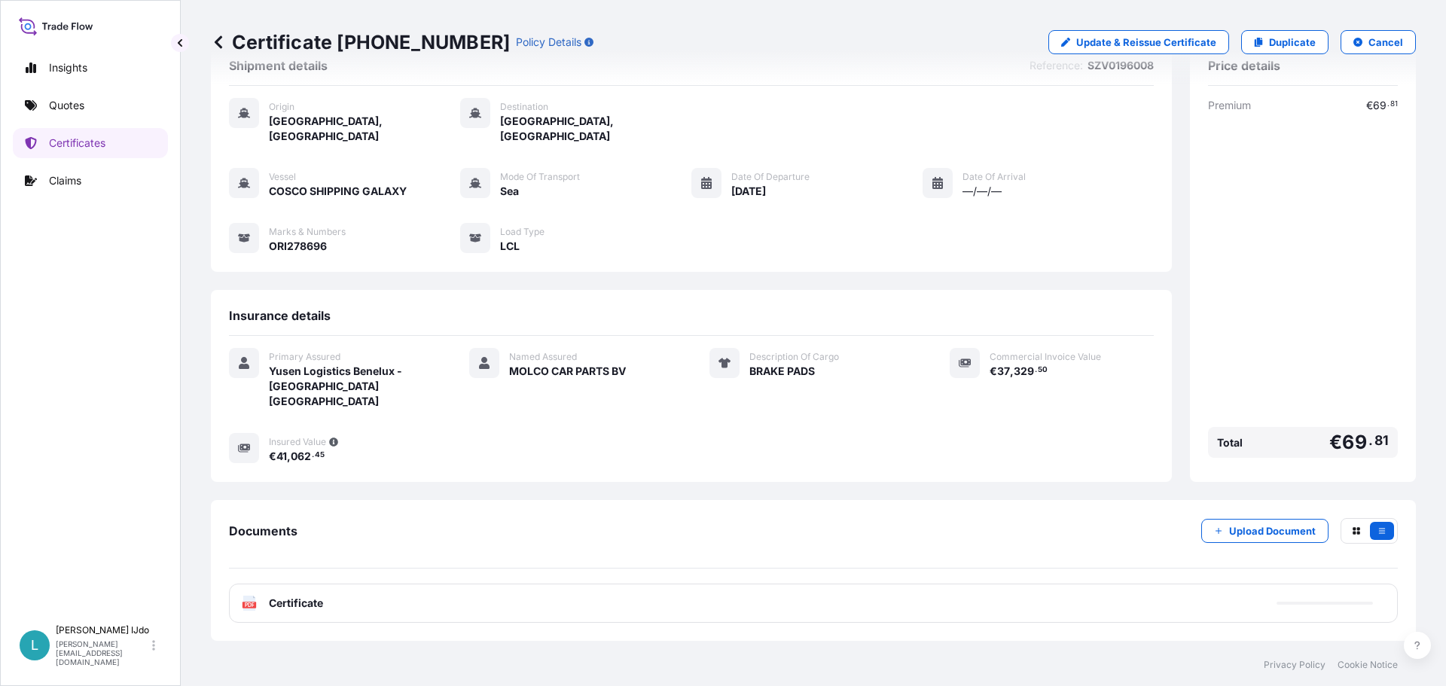
scroll to position [0, 0]
